Goal: Use online tool/utility

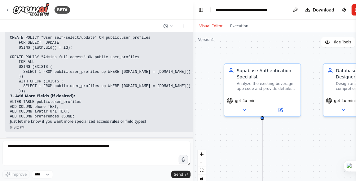
scroll to position [120660, 0]
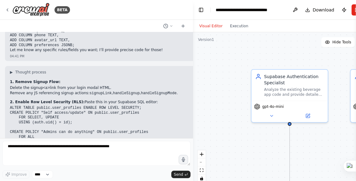
scroll to position [120453, 0]
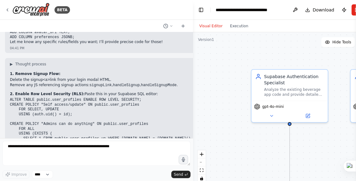
drag, startPoint x: 9, startPoint y: 77, endPoint x: 95, endPoint y: 66, distance: 86.1
copy code "ALTER TABLE public.user_profiles ENABLE ROW LEVEL SECURITY; CREATE POLICY "User…"
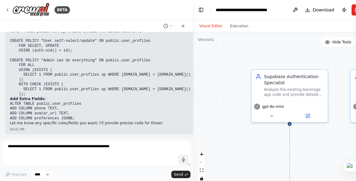
scroll to position [120361, 0]
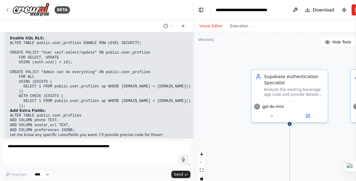
copy code "ALTER TABLE public.user_profiles ENABLE ROW LEVEL SECURITY; CREATE POLICY "User…"
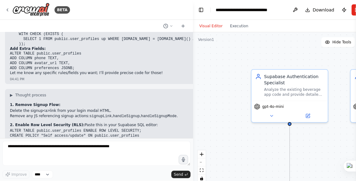
scroll to position [120440, 0]
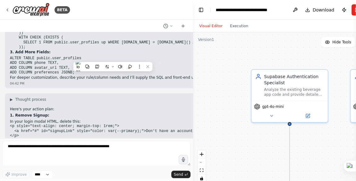
scroll to position [120574, 0]
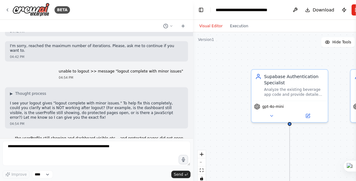
scroll to position [120970, 0]
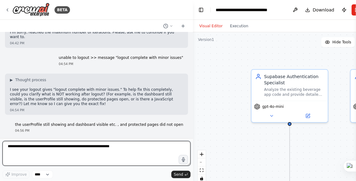
click at [39, 149] on textarea at bounding box center [96, 153] width 188 height 25
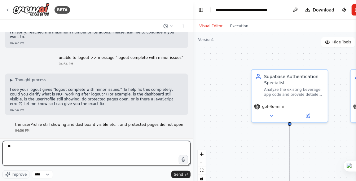
type textarea "***"
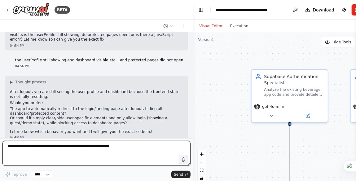
scroll to position [121044, 0]
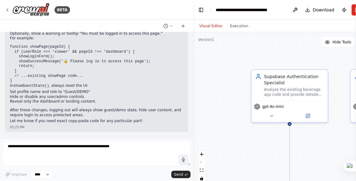
scroll to position [121245, 0]
